Goal: Find specific page/section: Find specific page/section

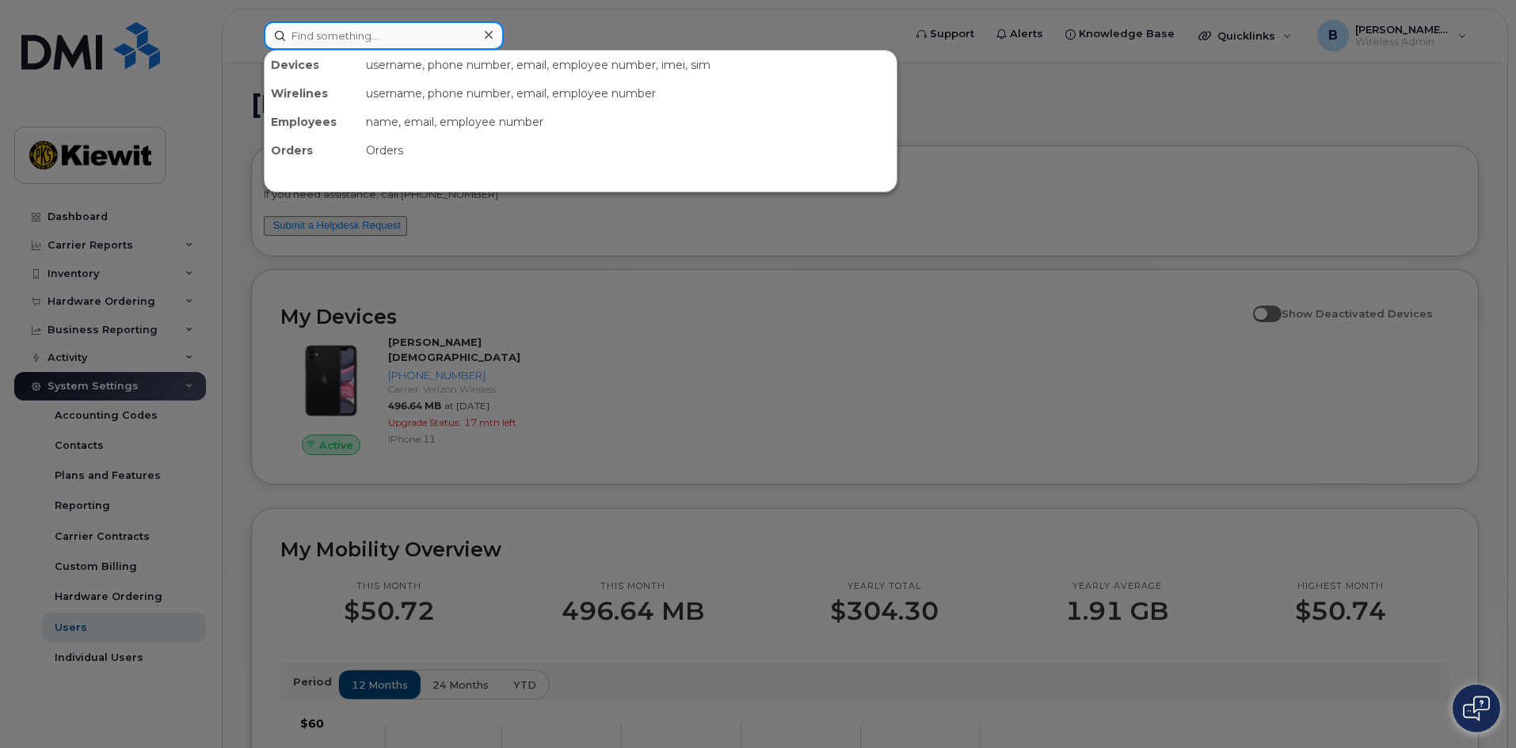
click at [348, 38] on input at bounding box center [384, 35] width 240 height 29
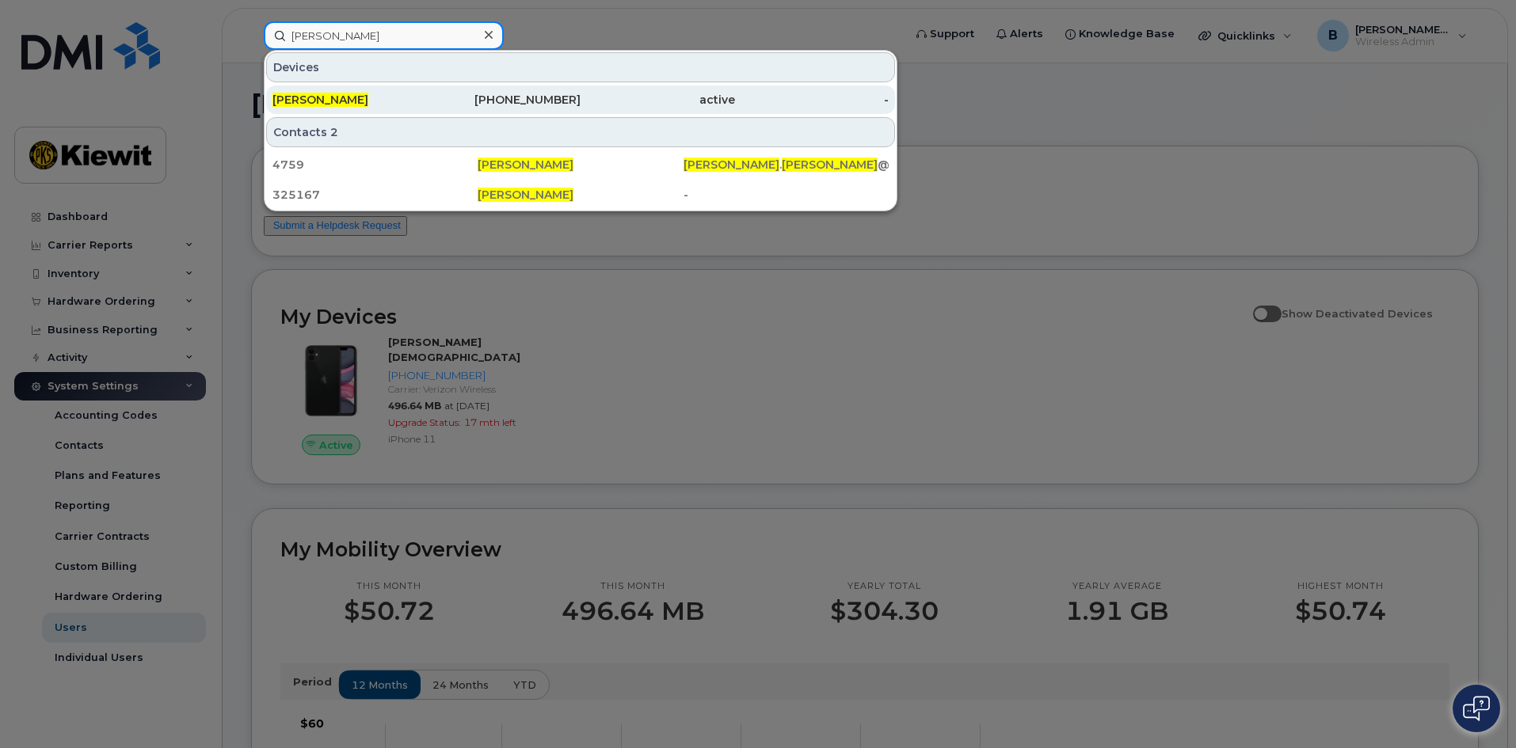
type input "[PERSON_NAME]"
click at [314, 97] on span "[PERSON_NAME]" at bounding box center [320, 100] width 96 height 14
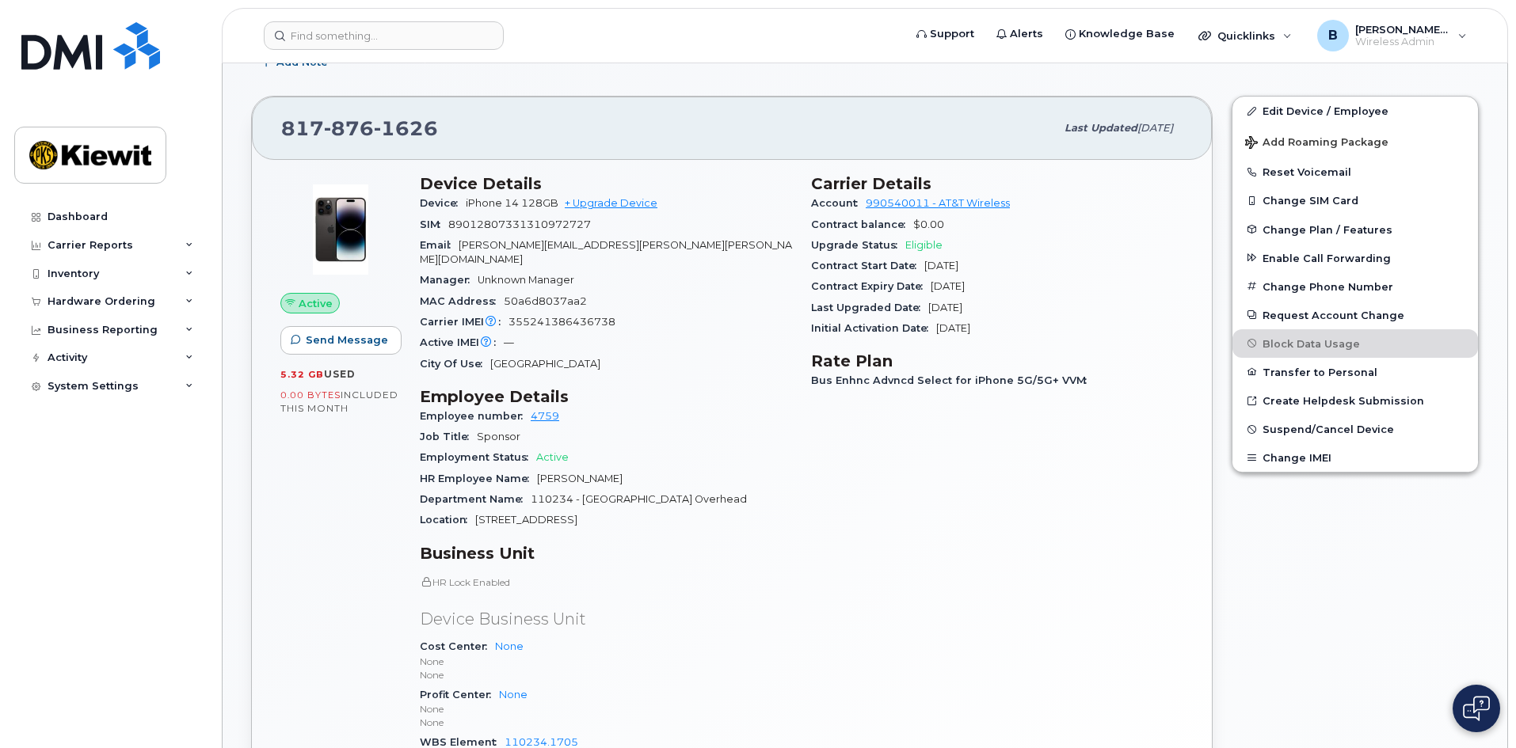
scroll to position [317, 0]
